Goal: Navigation & Orientation: Find specific page/section

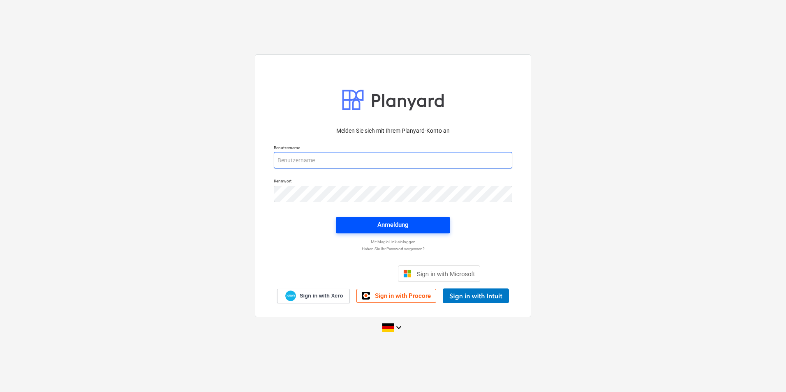
type input "[PERSON_NAME][EMAIL_ADDRESS][DOMAIN_NAME]"
click at [401, 220] on div "Anmeldung" at bounding box center [392, 225] width 31 height 11
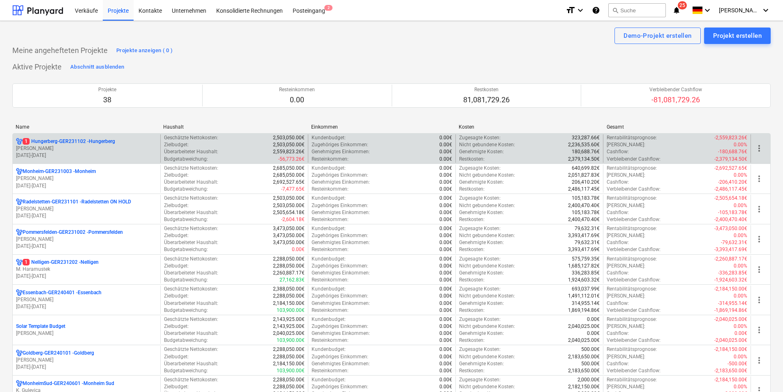
click at [56, 127] on div "Name" at bounding box center [86, 127] width 141 height 6
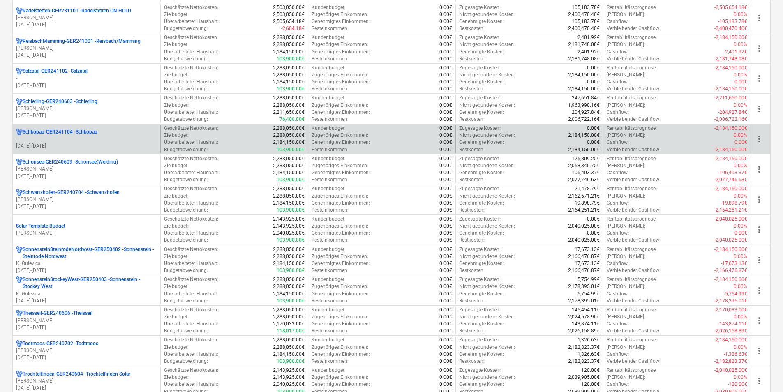
scroll to position [822, 0]
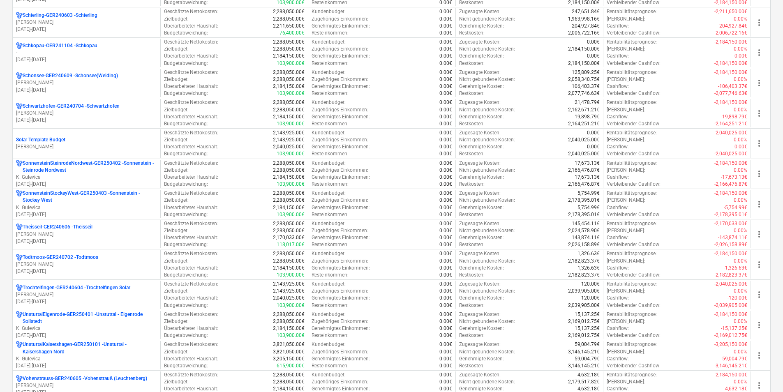
click at [58, 76] on p "Schonsee-GER240609 - Schonsee(Weiding)" at bounding box center [70, 75] width 95 height 7
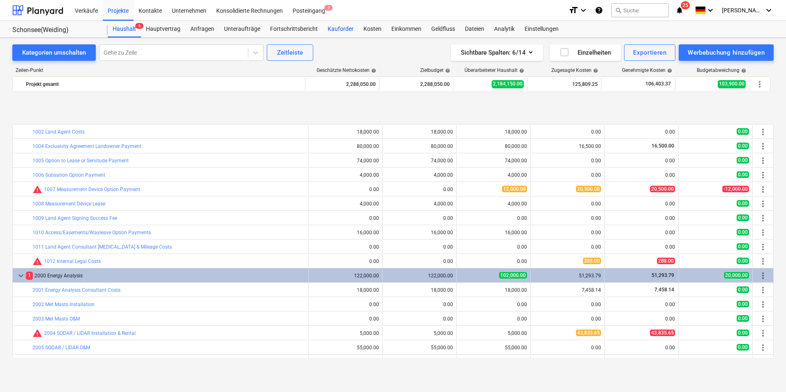
scroll to position [321, 0]
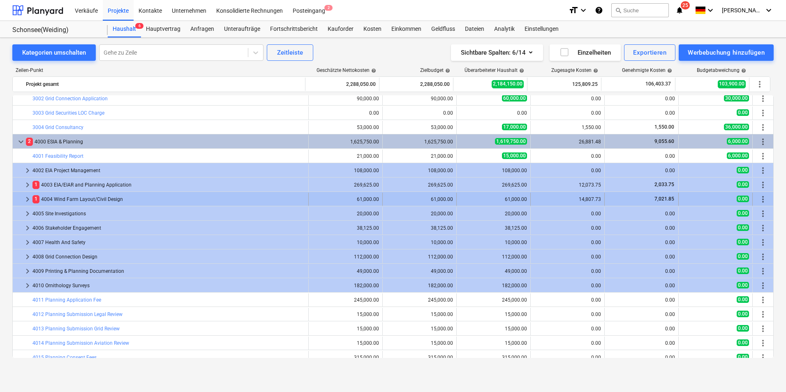
click at [760, 203] on span "more_vert" at bounding box center [763, 199] width 10 height 10
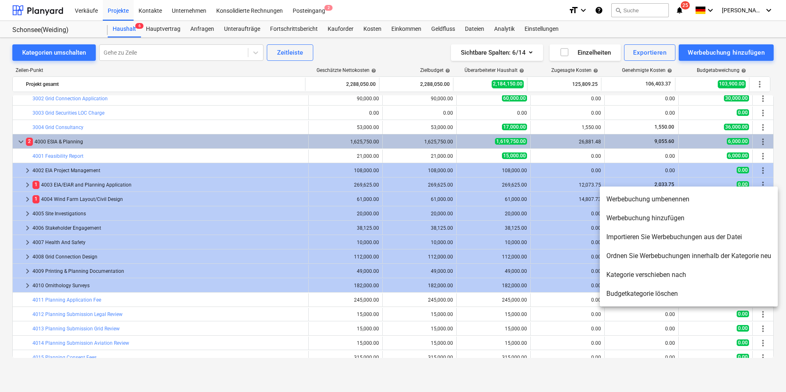
click at [759, 173] on div at bounding box center [393, 196] width 786 height 392
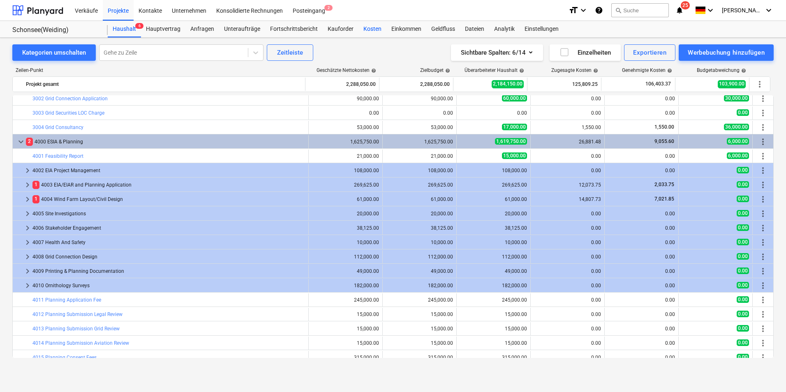
click at [366, 28] on div "Kosten" at bounding box center [372, 29] width 28 height 16
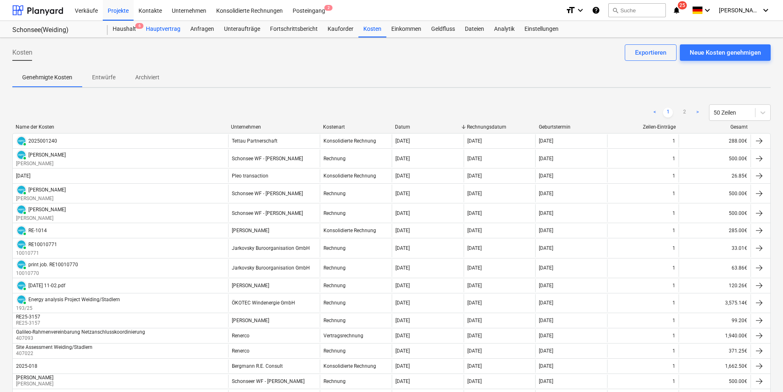
click at [164, 29] on div "Hauptvertrag" at bounding box center [163, 29] width 44 height 16
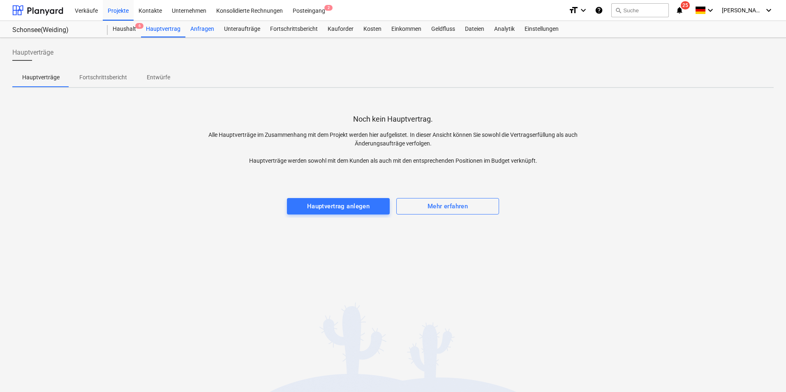
click at [199, 27] on div "Anfragen" at bounding box center [202, 29] width 34 height 16
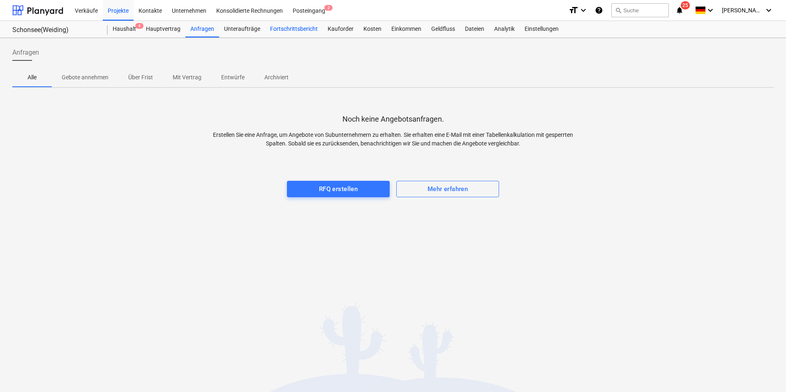
click at [299, 30] on div "Fortschrittsbericht" at bounding box center [294, 29] width 58 height 16
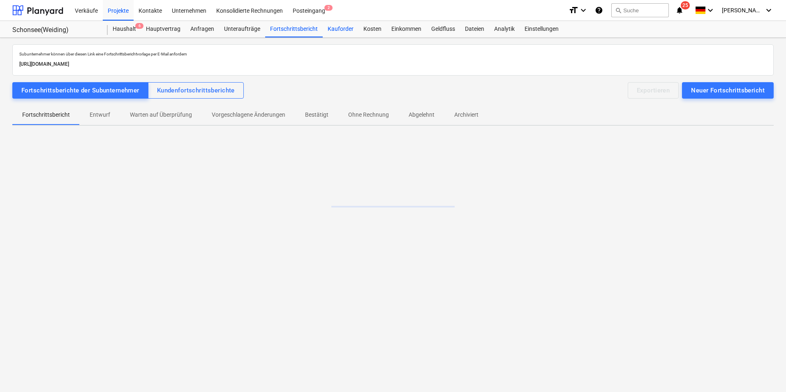
click at [349, 30] on div "Kauforder" at bounding box center [341, 29] width 36 height 16
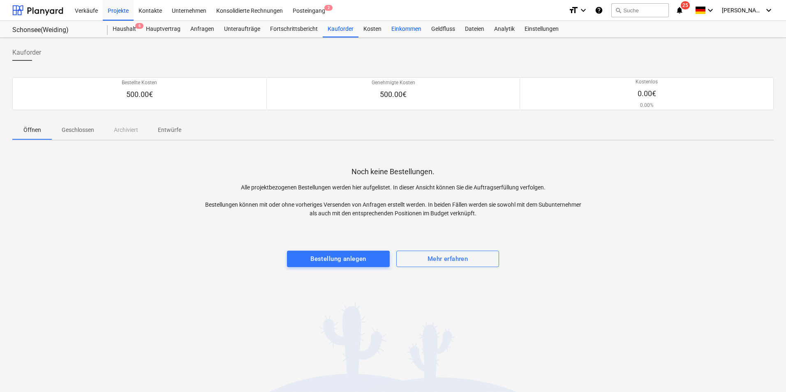
click at [371, 28] on div "Kosten" at bounding box center [372, 29] width 28 height 16
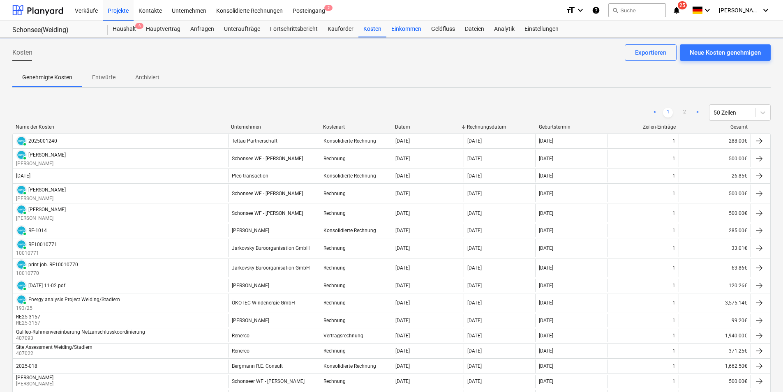
click at [399, 28] on div "Einkommen" at bounding box center [406, 29] width 40 height 16
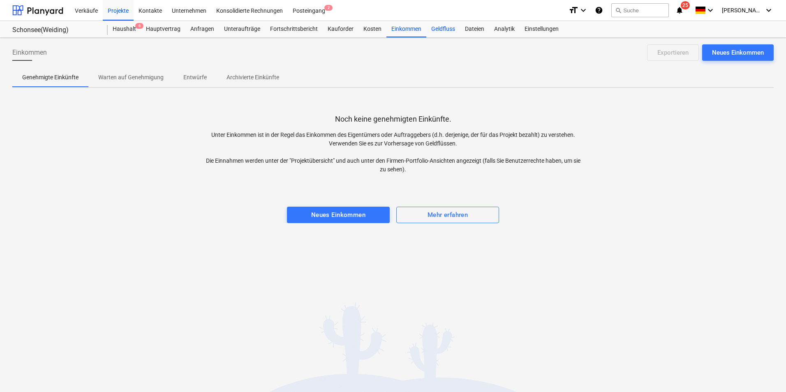
click at [434, 30] on div "Geldfluss" at bounding box center [443, 29] width 34 height 16
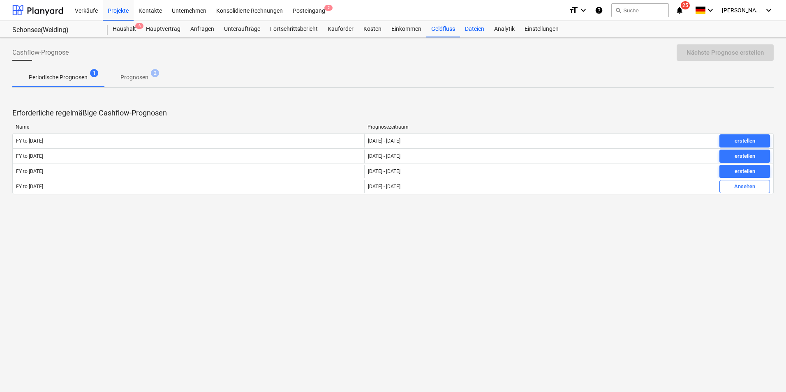
click at [469, 30] on div "Dateien" at bounding box center [474, 29] width 29 height 16
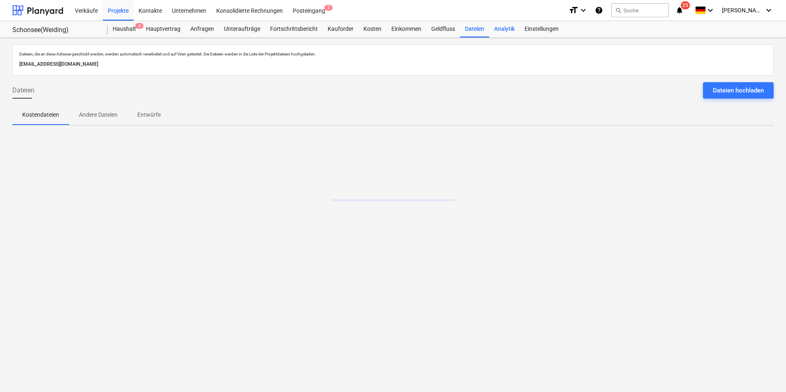
click at [498, 28] on div "Analytik" at bounding box center [504, 29] width 30 height 16
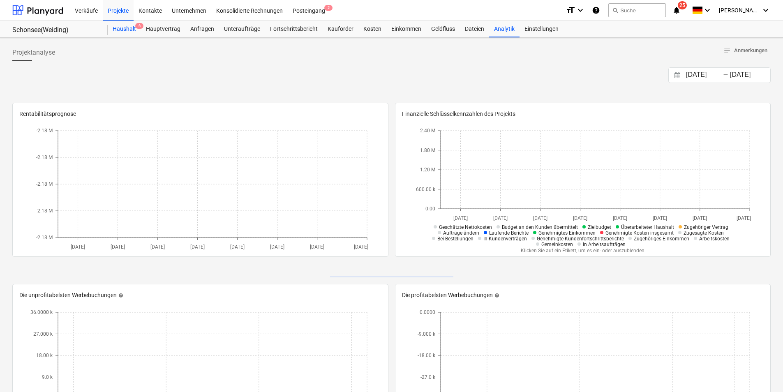
click at [121, 25] on div "Haushalt 6" at bounding box center [124, 29] width 33 height 16
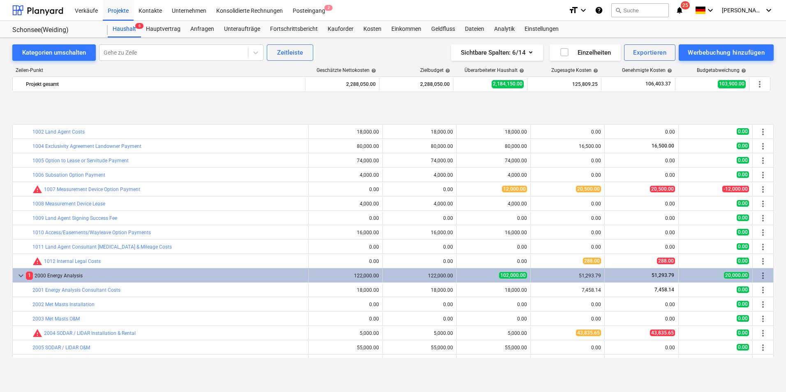
scroll to position [321, 0]
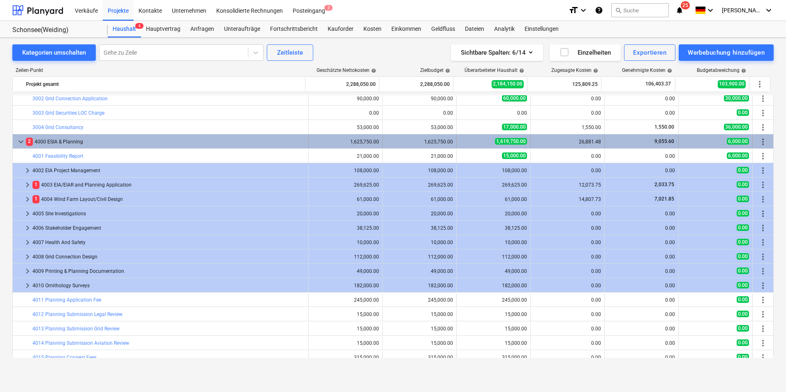
click at [23, 141] on span "keyboard_arrow_down" at bounding box center [21, 142] width 10 height 10
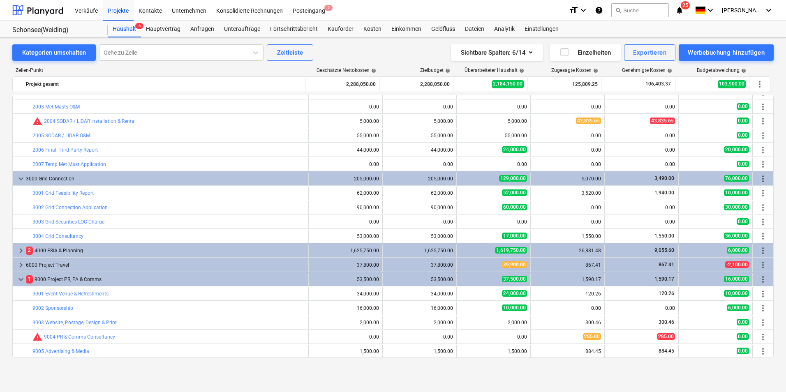
scroll to position [212, 0]
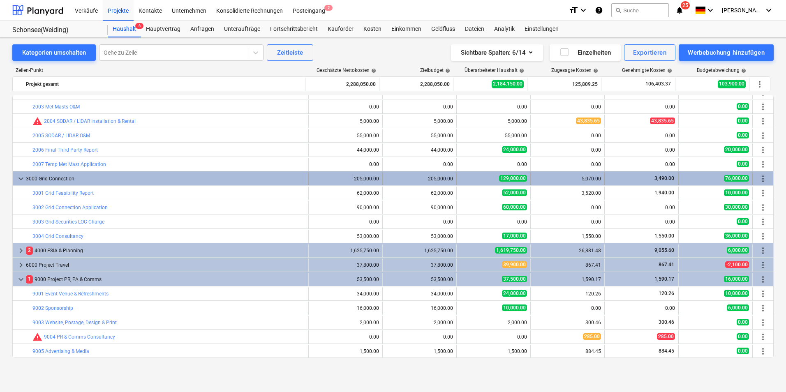
click at [761, 177] on span "more_vert" at bounding box center [763, 179] width 10 height 10
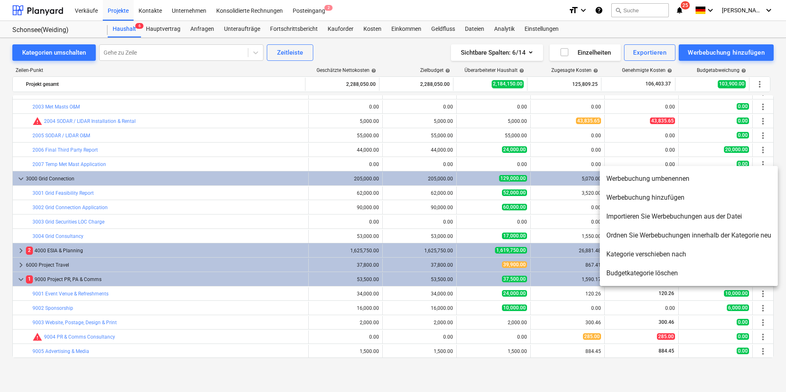
click at [668, 200] on li "Werbebuchung hinzufügen" at bounding box center [689, 197] width 178 height 19
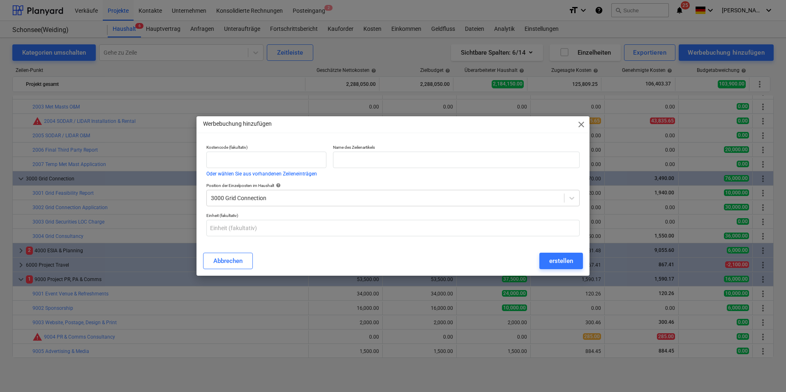
click at [583, 125] on span "close" at bounding box center [581, 125] width 10 height 10
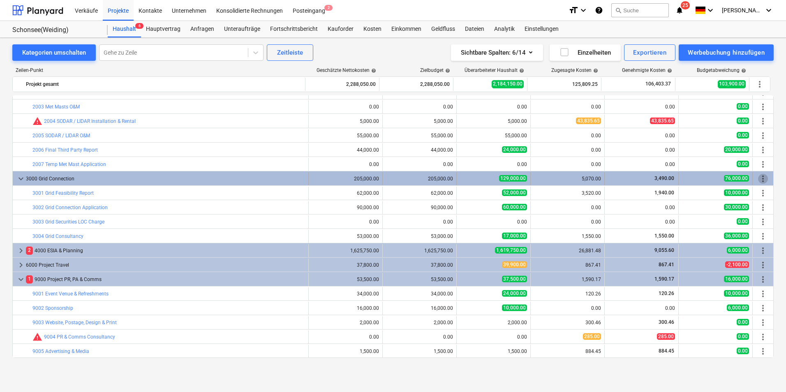
click at [761, 178] on span "more_vert" at bounding box center [763, 179] width 10 height 10
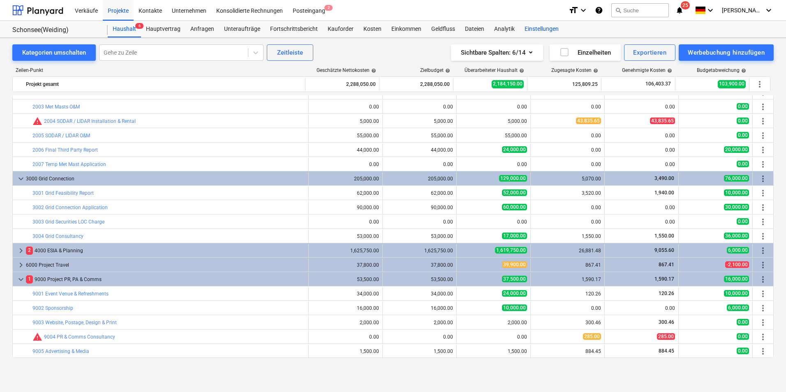
click at [530, 28] on div "Einstellungen" at bounding box center [542, 29] width 44 height 16
